Goal: Task Accomplishment & Management: Manage account settings

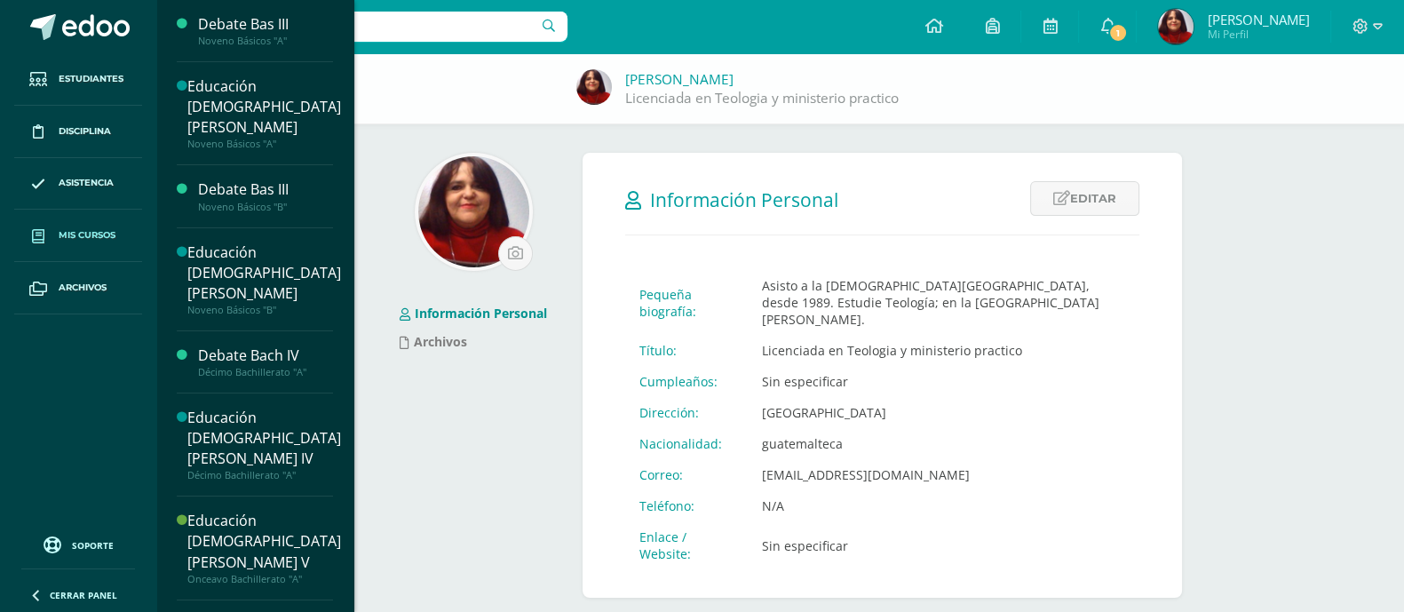
click at [114, 238] on span "Mis cursos" at bounding box center [87, 235] width 57 height 14
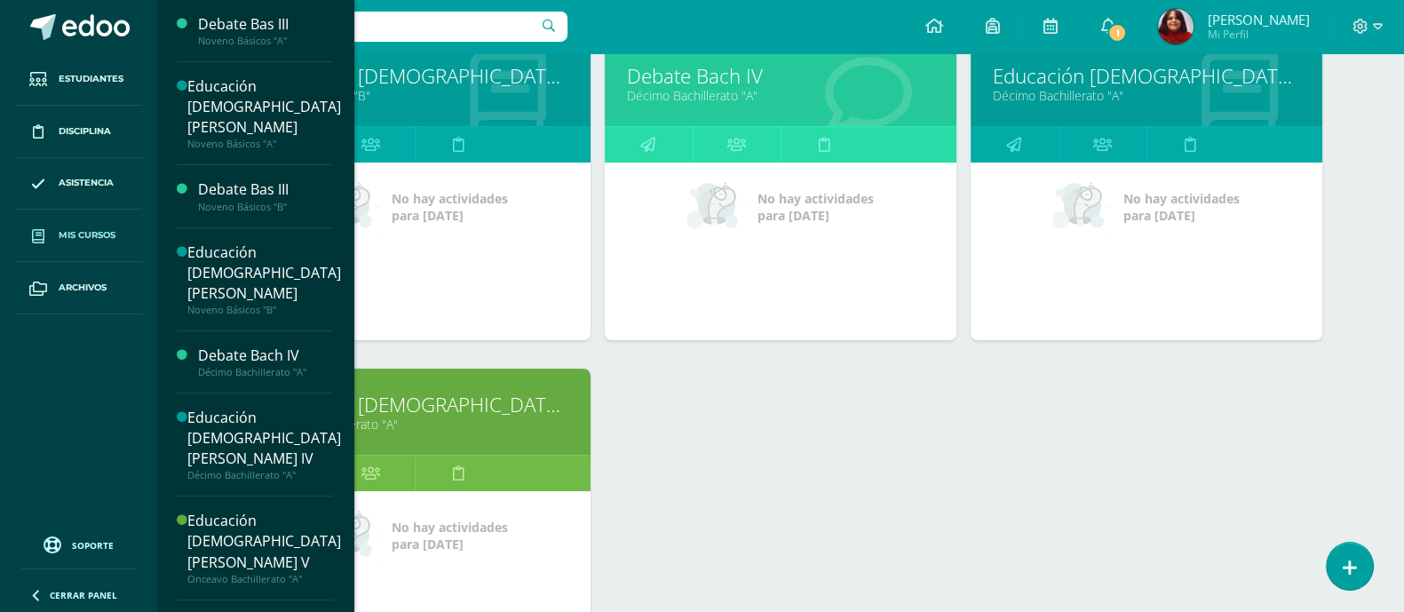
scroll to position [677, 0]
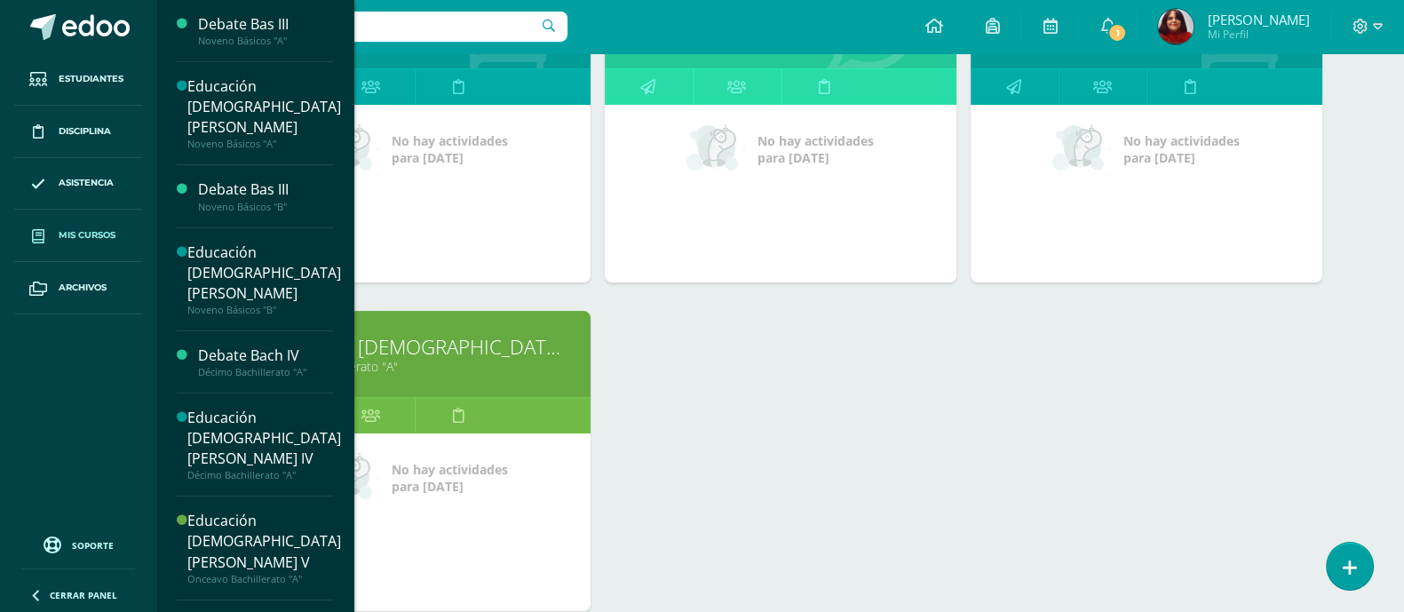
click at [420, 346] on link "Educación [DEMOGRAPHIC_DATA][PERSON_NAME] V" at bounding box center [414, 347] width 307 height 28
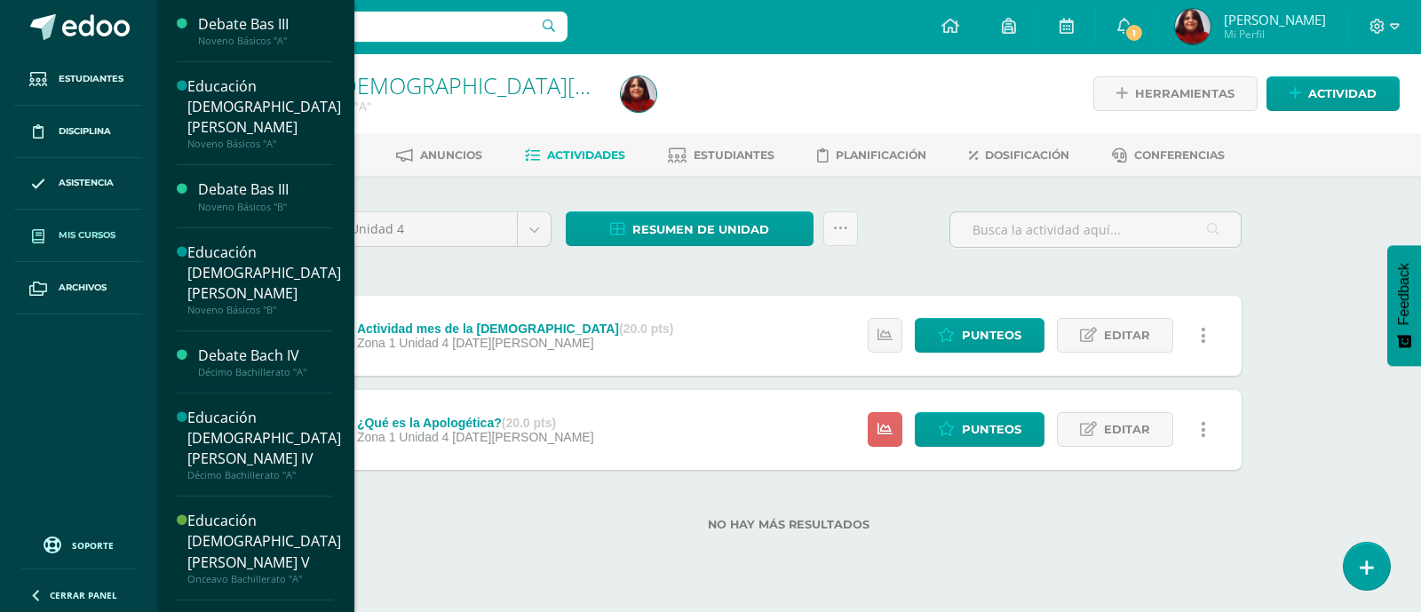
click at [110, 246] on link "Mis cursos" at bounding box center [78, 236] width 128 height 52
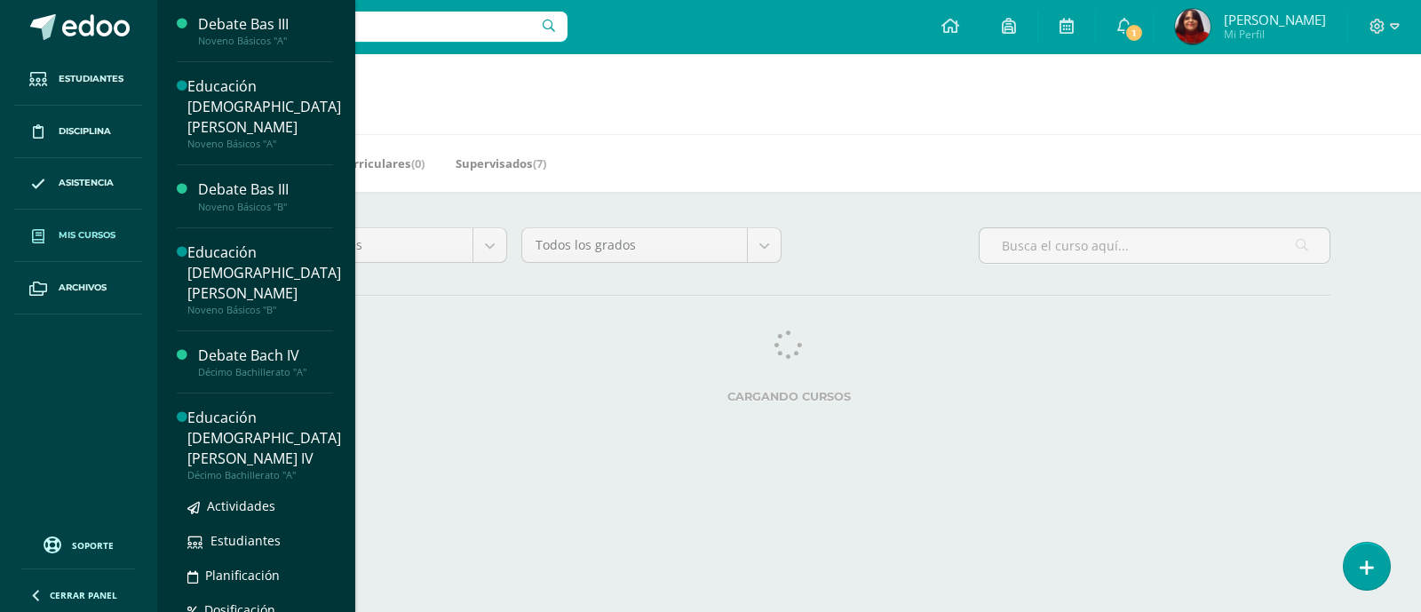
click at [313, 408] on div "Educación [DEMOGRAPHIC_DATA][PERSON_NAME] IV" at bounding box center [264, 438] width 154 height 61
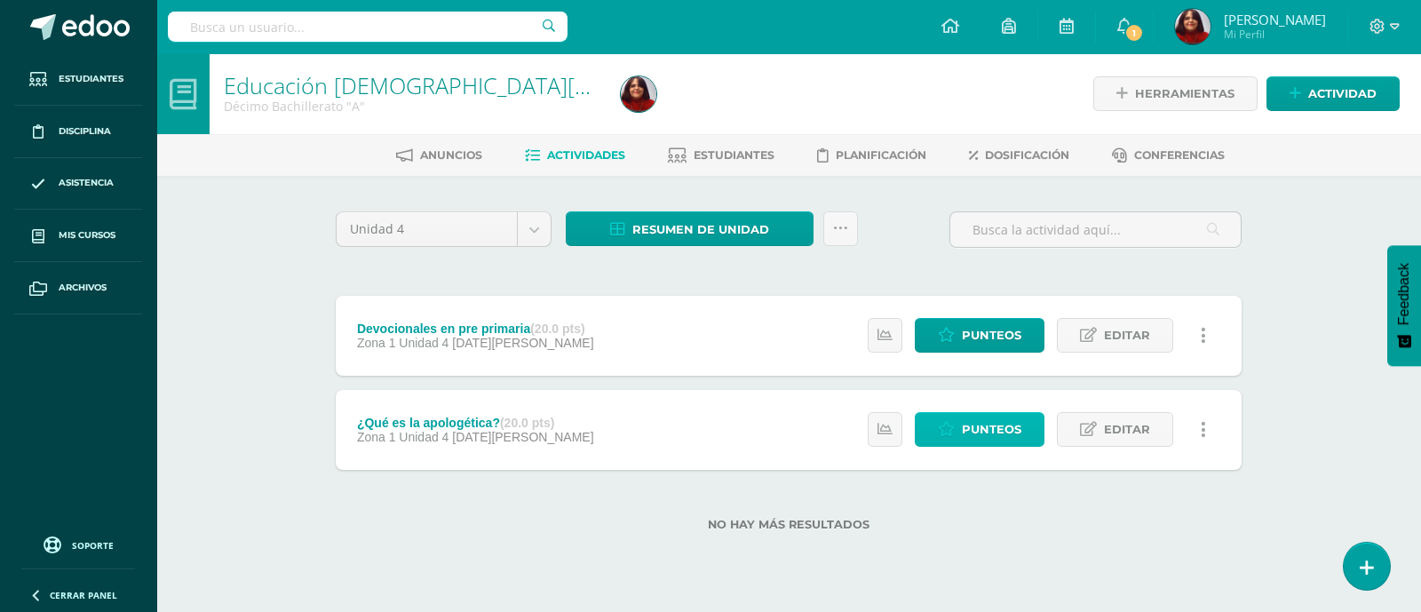
click at [968, 419] on span "Punteos" at bounding box center [991, 429] width 59 height 33
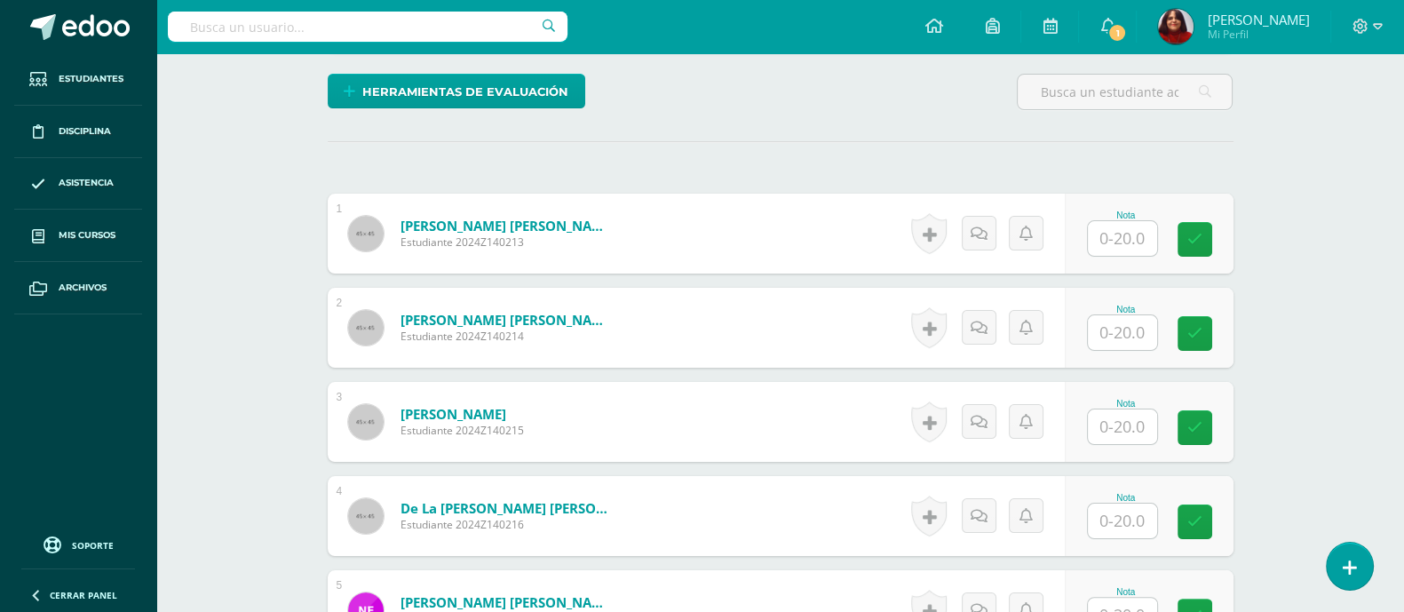
scroll to position [487, 0]
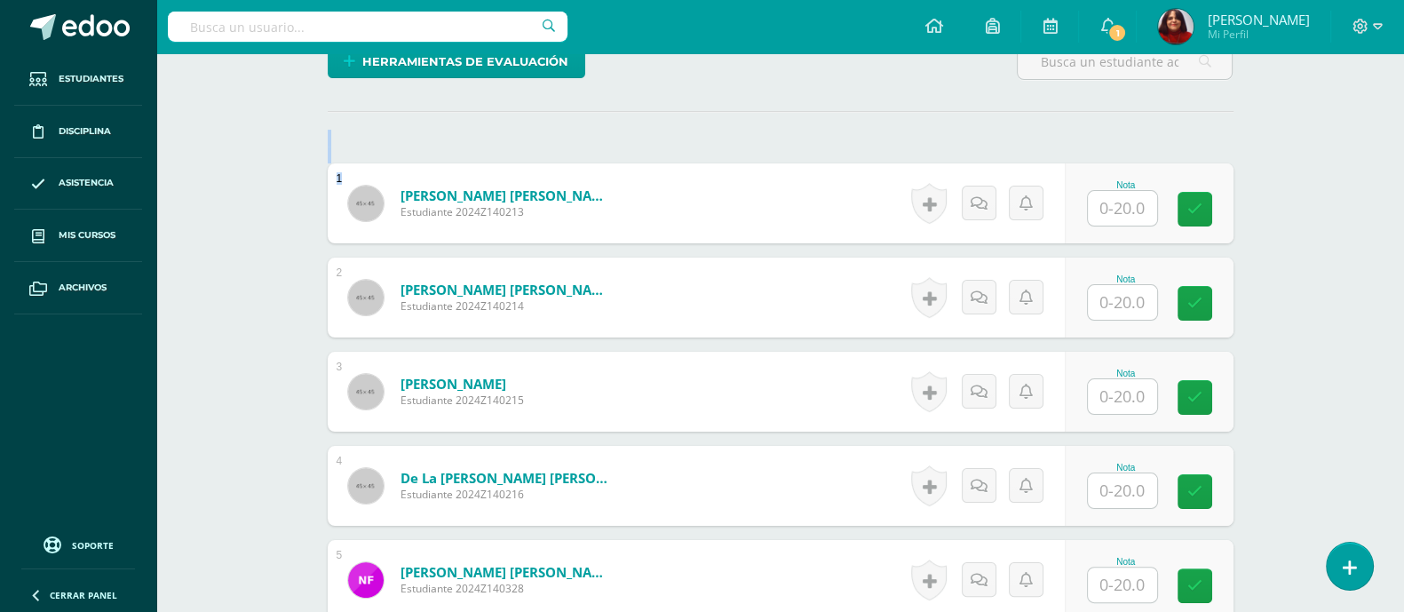
drag, startPoint x: 329, startPoint y: 154, endPoint x: 800, endPoint y: 117, distance: 472.9
click at [446, 162] on div "Alvarado García, Bridget Andrea Estudiante 2024Z140213" at bounding box center [471, 203] width 317 height 83
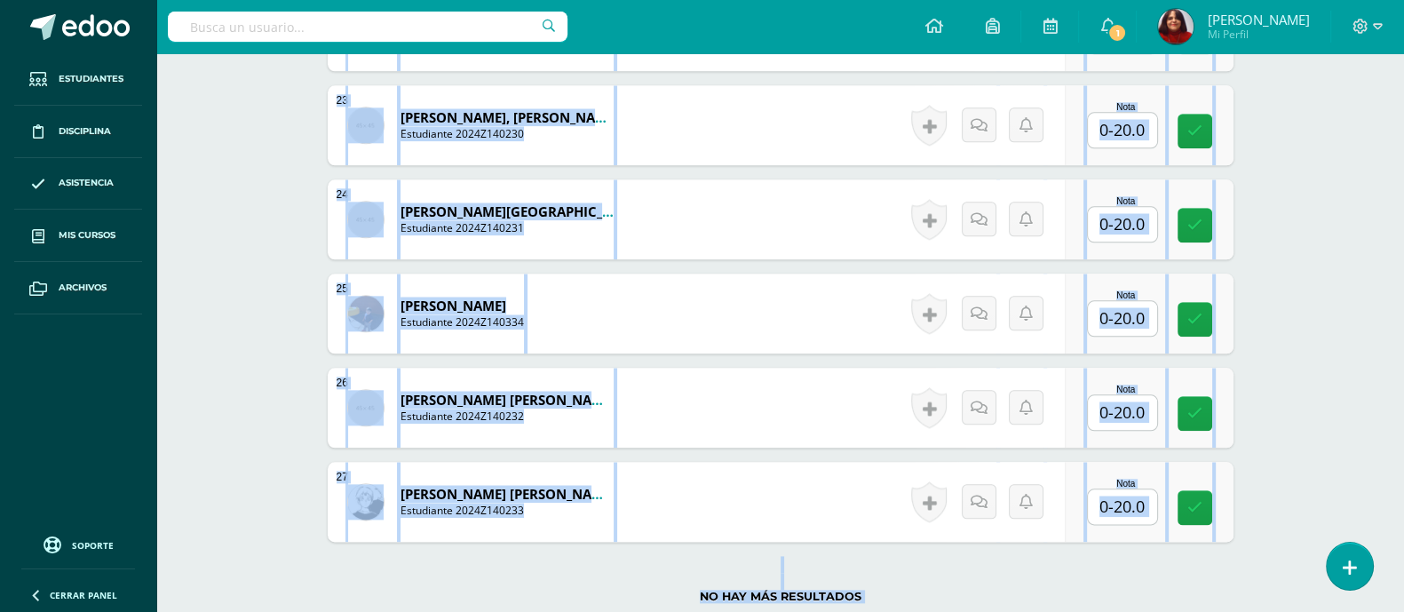
scroll to position [2752, 0]
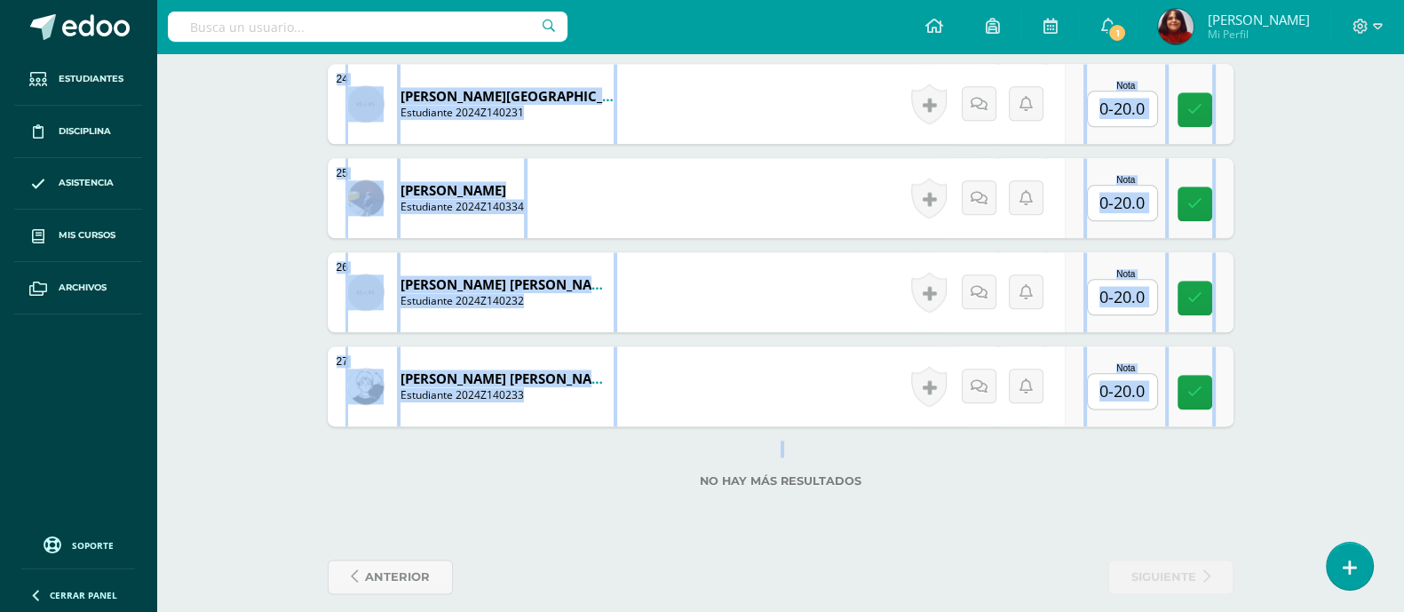
drag, startPoint x: 346, startPoint y: 159, endPoint x: 636, endPoint y: 419, distance: 389.2
copy div "Alvarado García, Bridget Andrea Estudiante 2024Z140213 Nota 0 Logros Logros obt…"
